Goal: Information Seeking & Learning: Understand process/instructions

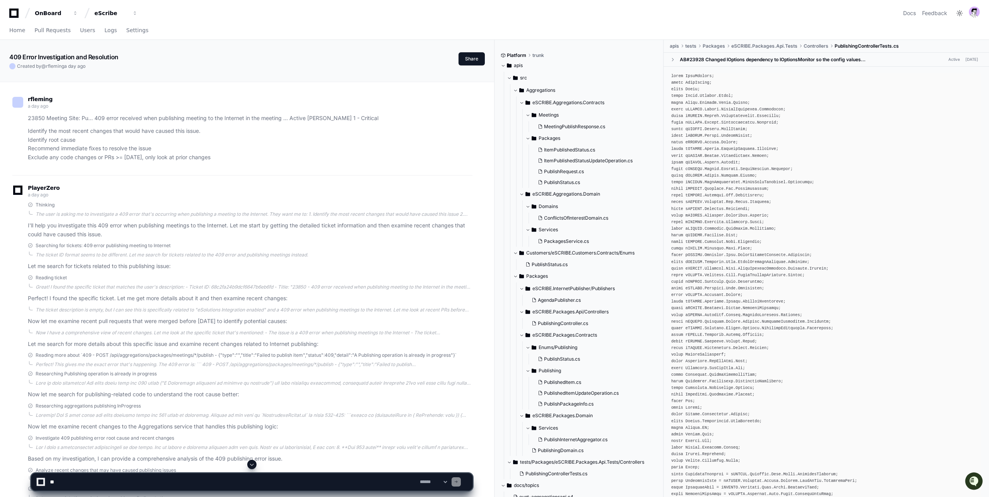
scroll to position [7, 0]
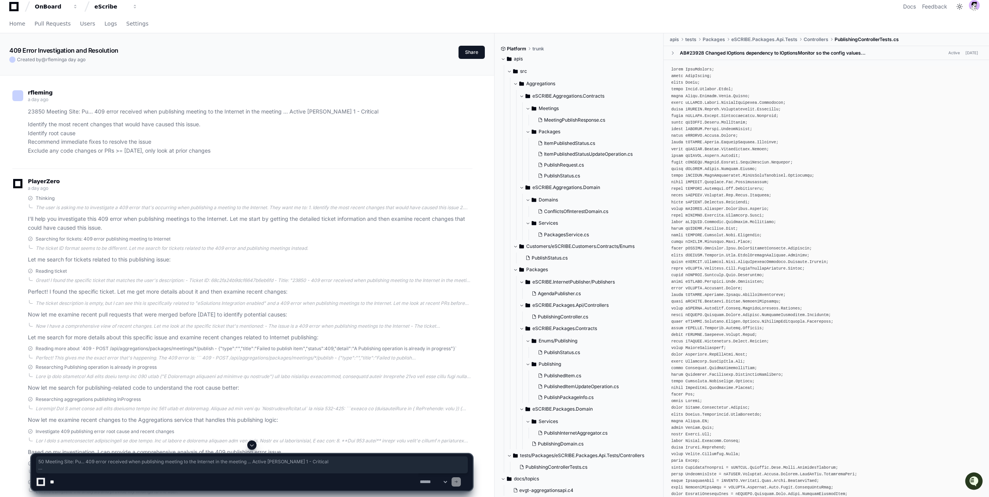
drag, startPoint x: 38, startPoint y: 115, endPoint x: 78, endPoint y: 163, distance: 62.3
click at [78, 163] on div "rfleming a day ago 23850 Meeting Site: Pu... 409 error received when publishing…" at bounding box center [242, 124] width 460 height 88
click at [61, 137] on p "Identify the most recent changes that would have caused this issue. Identify ro…" at bounding box center [250, 137] width 445 height 35
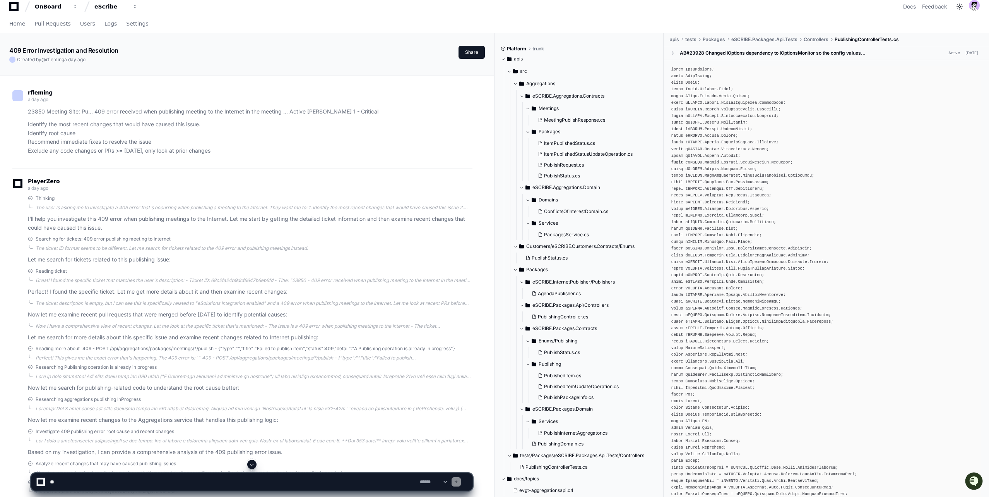
click at [61, 137] on p "Identify the most recent changes that would have caused this issue. Identify ro…" at bounding box center [250, 137] width 445 height 35
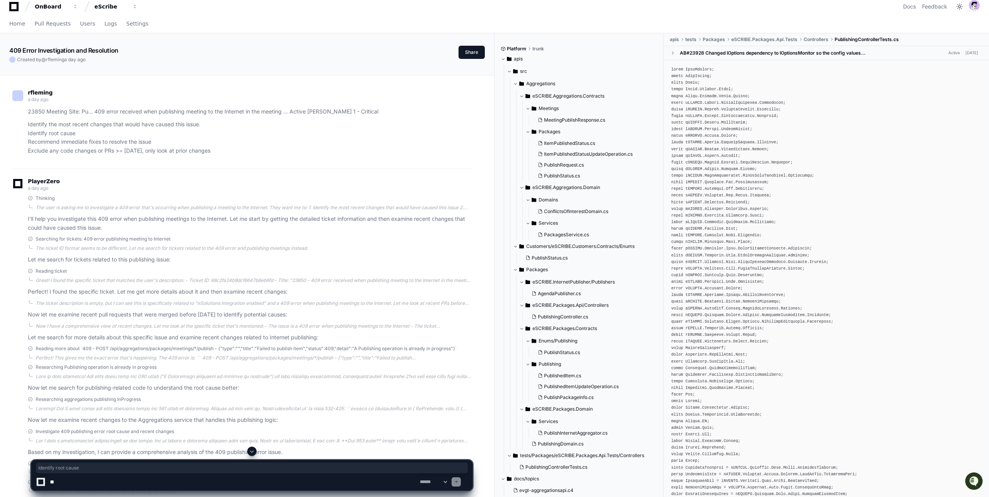
click at [59, 145] on p "Identify the most recent changes that would have caused this issue. Identify ro…" at bounding box center [250, 137] width 445 height 35
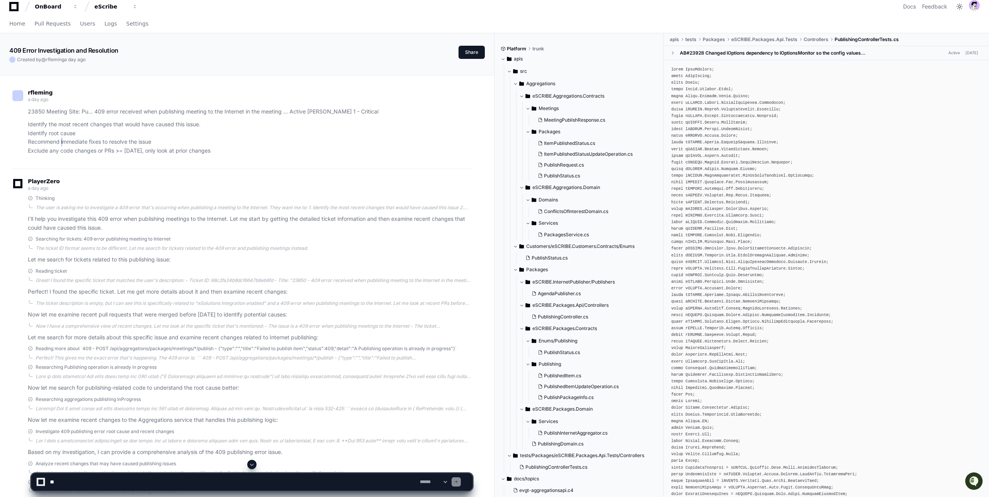
click at [59, 145] on p "Identify the most recent changes that would have caused this issue. Identify ro…" at bounding box center [250, 137] width 445 height 35
click at [58, 148] on p "Identify the most recent changes that would have caused this issue. Identify ro…" at bounding box center [250, 137] width 445 height 35
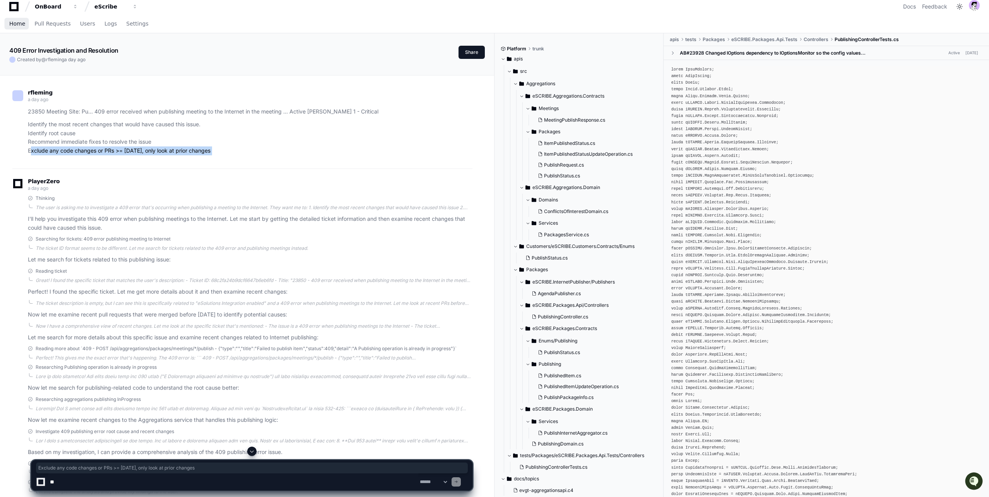
click at [21, 24] on span "Home" at bounding box center [17, 23] width 16 height 5
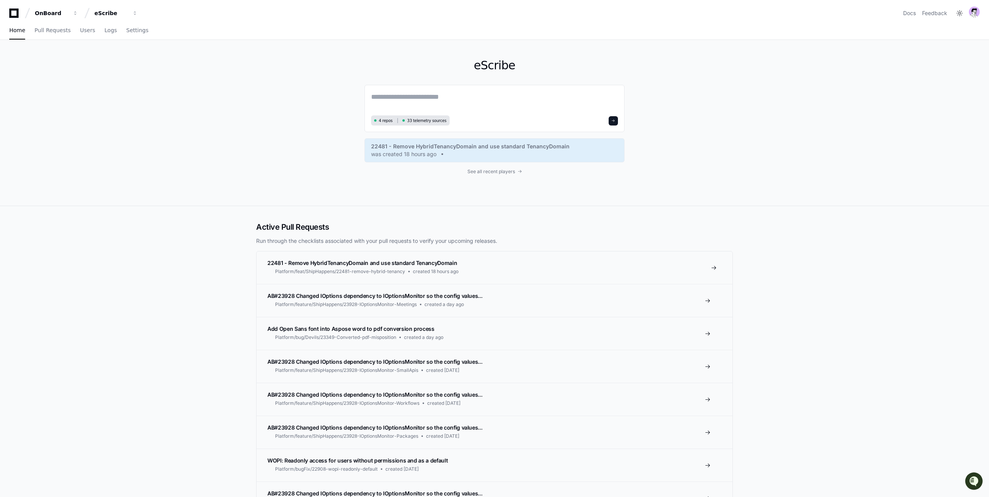
click at [365, 266] on span "22481 - Remove HybridTenancyDomain and use standard TenancyDomain" at bounding box center [362, 262] width 190 height 7
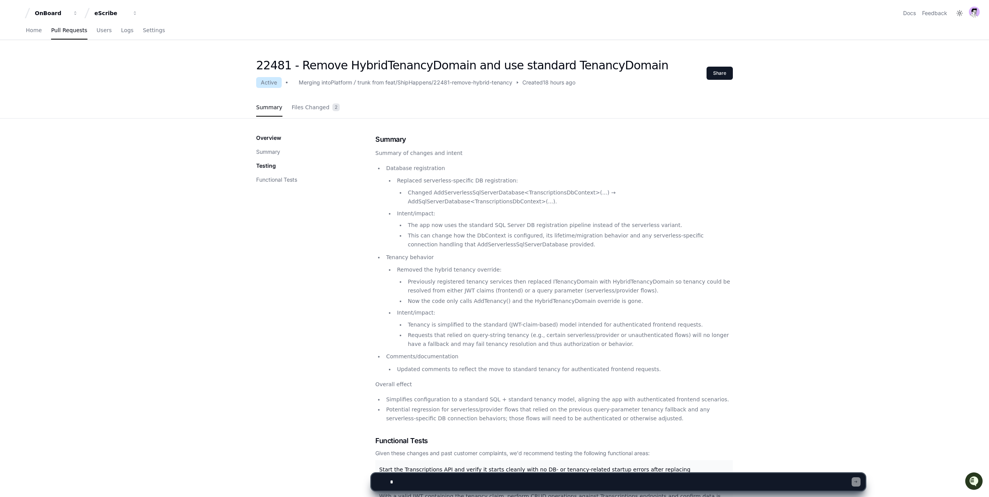
scroll to position [211, 0]
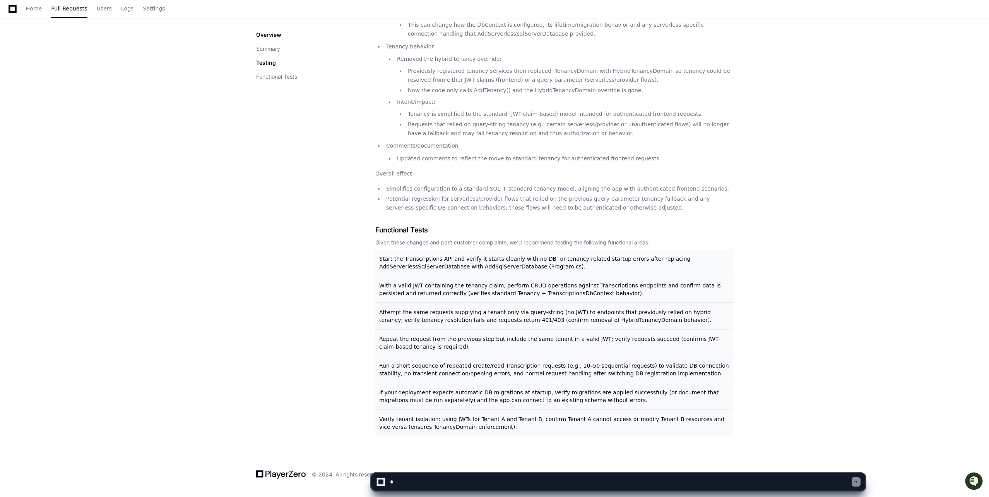
click at [426, 280] on div "With a valid JWT containing the tenancy claim, perform CRUD operations against …" at bounding box center [554, 289] width 358 height 26
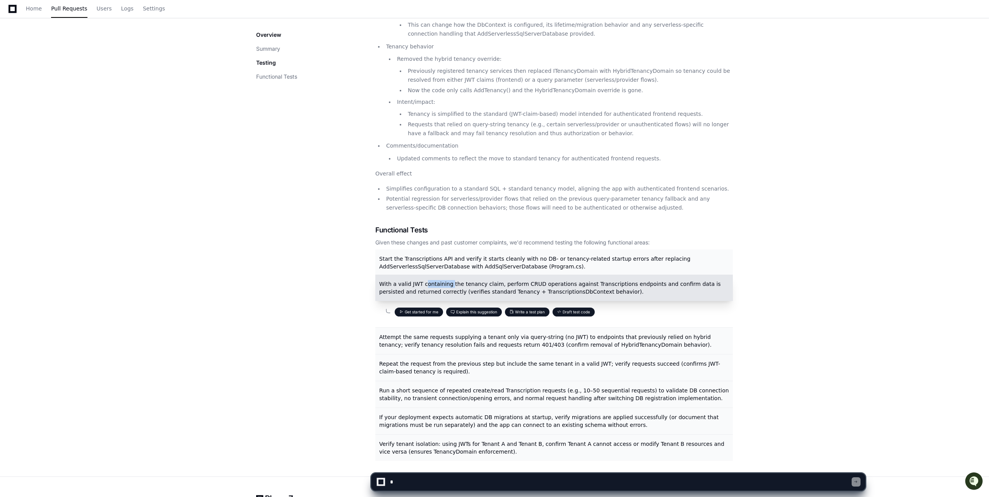
click at [426, 281] on span "With a valid JWT containing the tenancy claim, perform CRUD operations against …" at bounding box center [550, 288] width 342 height 14
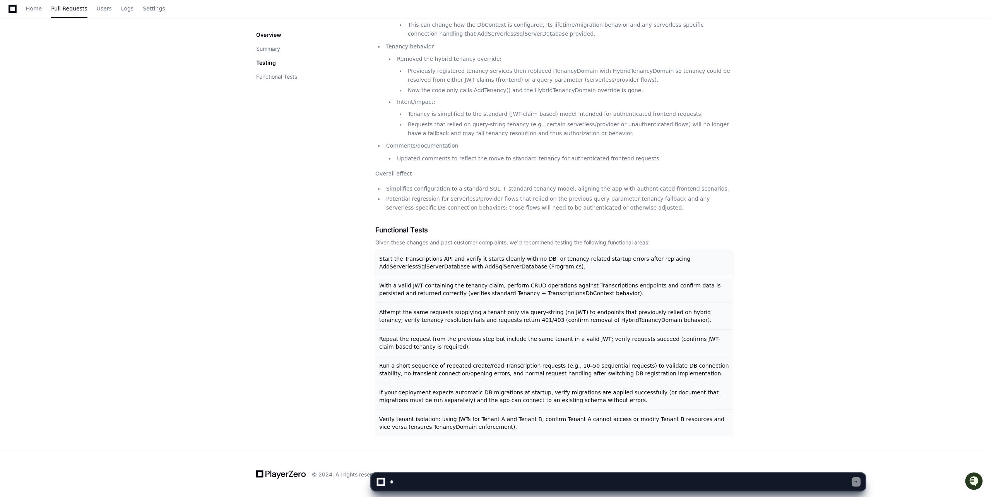
click at [427, 255] on span "Start the Transcriptions API and verify it starts cleanly with no DB- or tenanc…" at bounding box center [534, 262] width 311 height 14
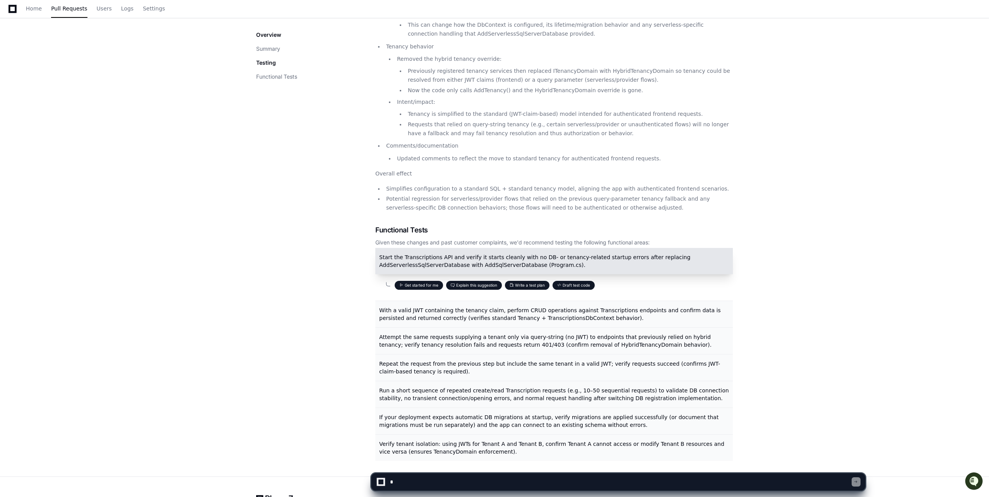
click at [421, 262] on span "Start the Transcriptions API and verify it starts cleanly with no DB- or tenanc…" at bounding box center [534, 261] width 311 height 14
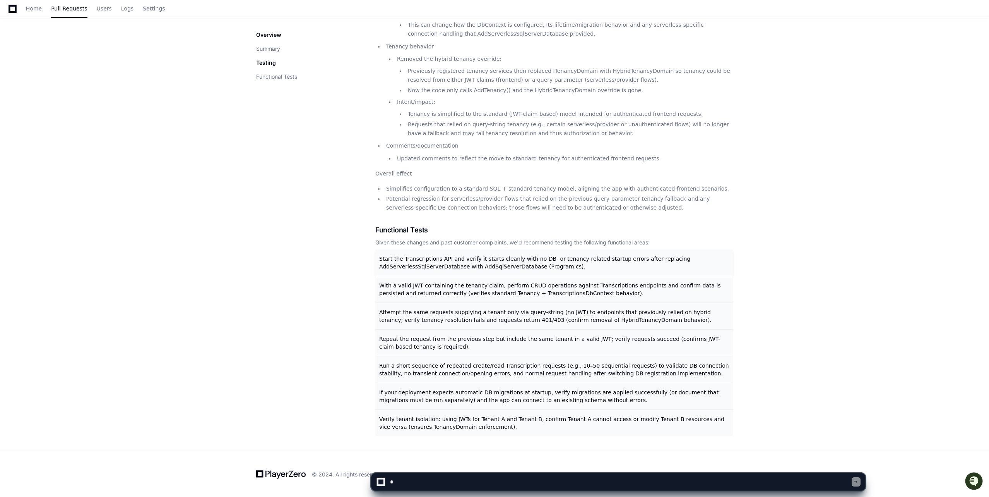
scroll to position [0, 0]
